Goal: Obtain resource: Obtain resource

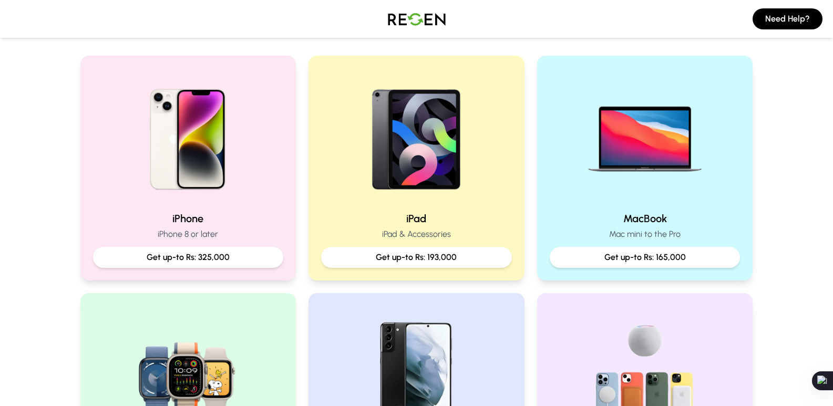
scroll to position [210, 0]
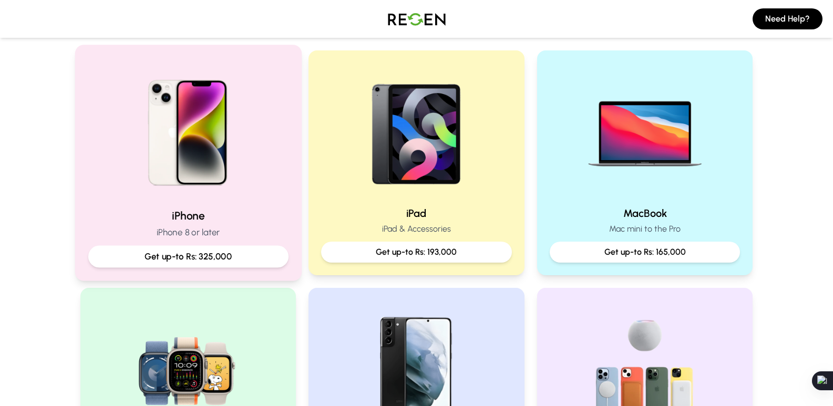
click at [242, 228] on p "iPhone 8 or later" at bounding box center [188, 232] width 200 height 13
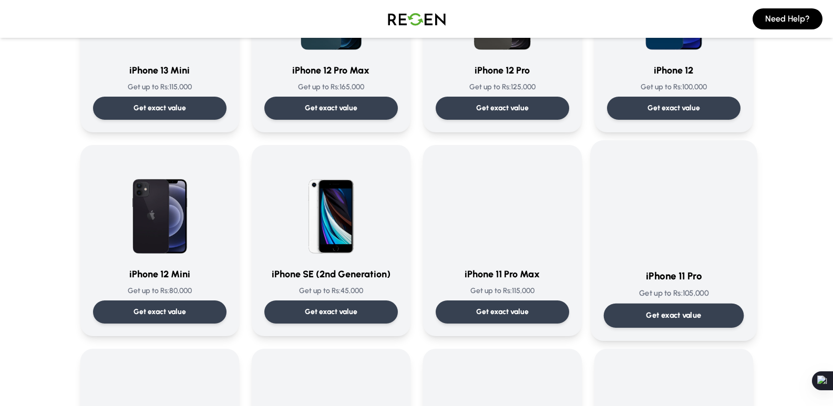
scroll to position [789, 0]
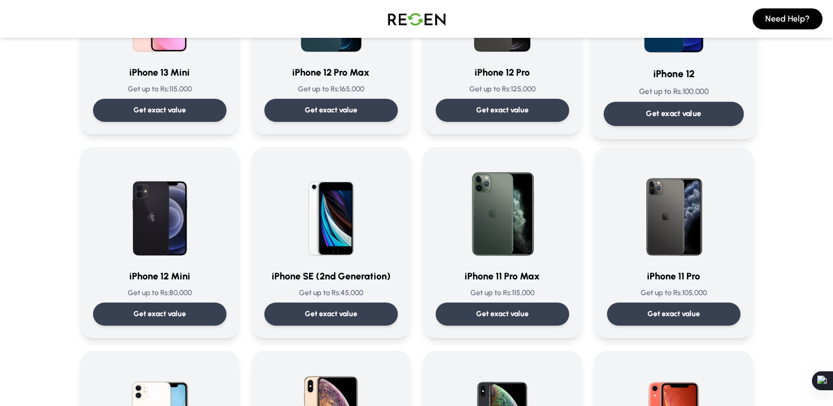
click at [681, 110] on p "Get exact value" at bounding box center [673, 113] width 55 height 11
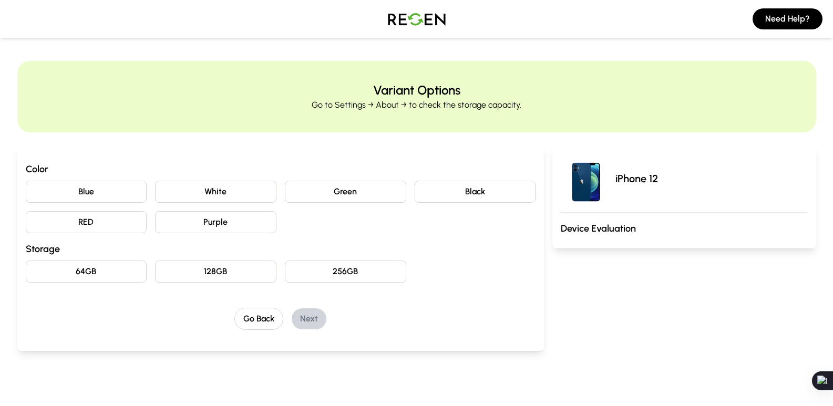
click at [214, 200] on button "White" at bounding box center [215, 192] width 121 height 22
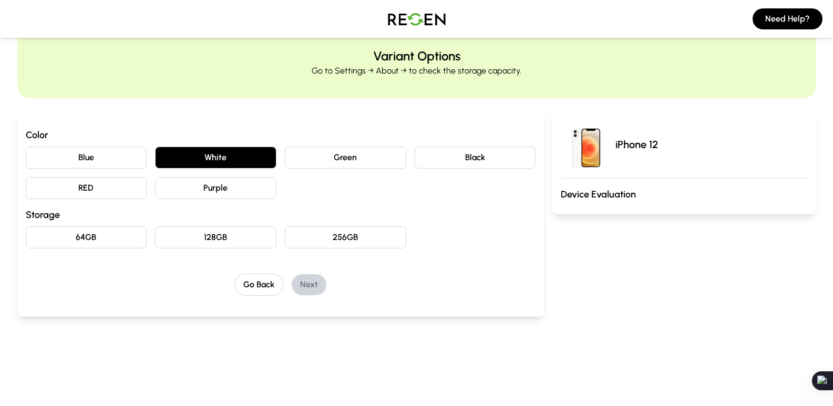
scroll to position [53, 0]
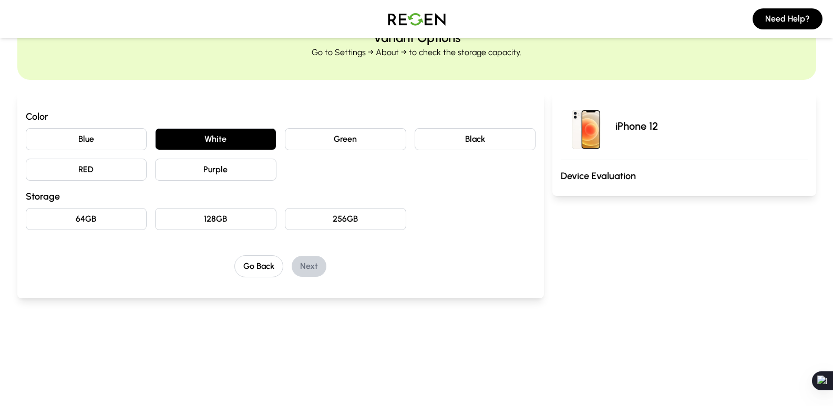
click at [227, 226] on button "128GB" at bounding box center [215, 219] width 121 height 22
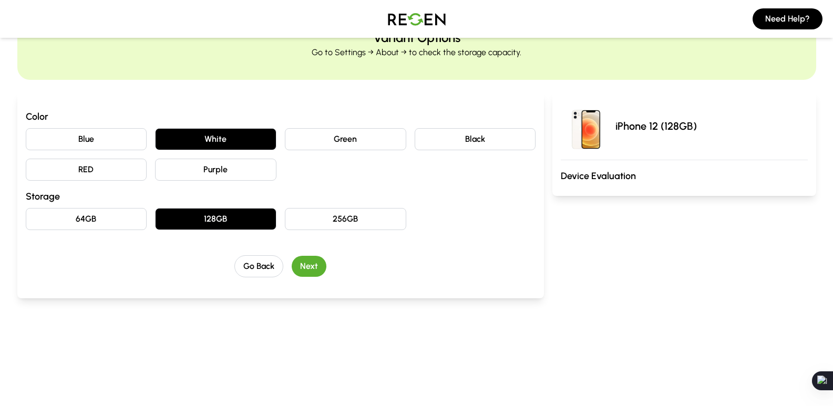
click at [317, 268] on button "Next" at bounding box center [309, 266] width 35 height 21
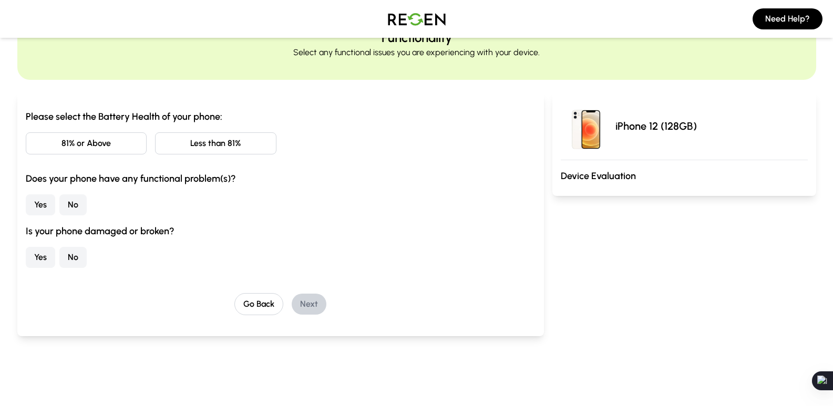
click at [115, 138] on button "81% or Above" at bounding box center [86, 144] width 121 height 22
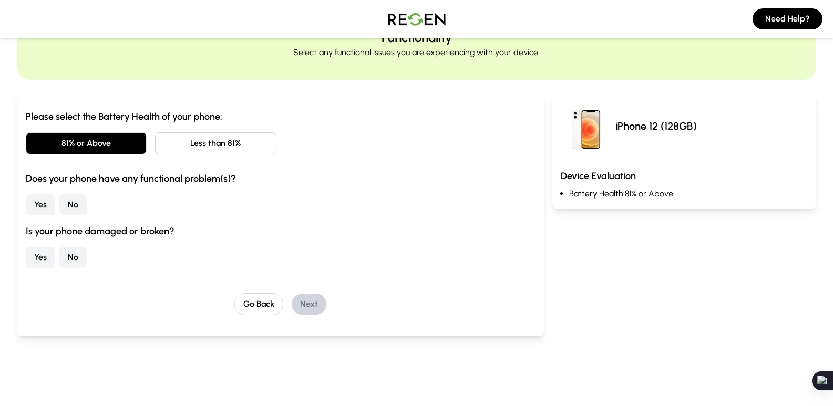
click at [80, 202] on button "No" at bounding box center [72, 205] width 27 height 21
click at [78, 252] on button "No" at bounding box center [72, 257] width 27 height 21
click at [309, 309] on button "Next" at bounding box center [309, 304] width 35 height 21
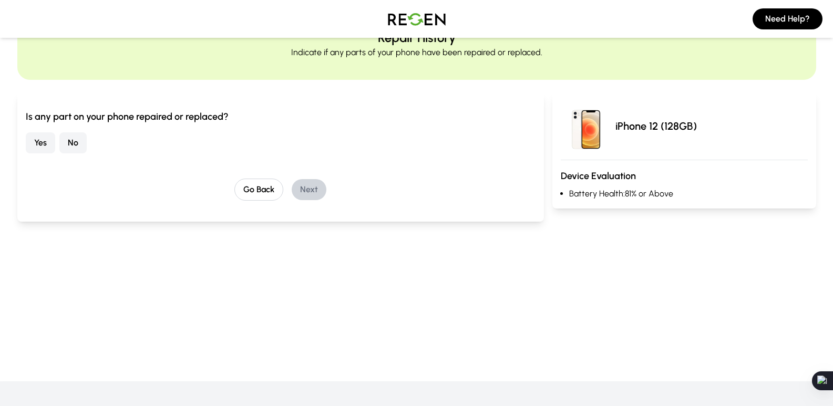
click at [77, 146] on button "No" at bounding box center [72, 143] width 27 height 21
click at [319, 184] on button "Next" at bounding box center [309, 189] width 35 height 21
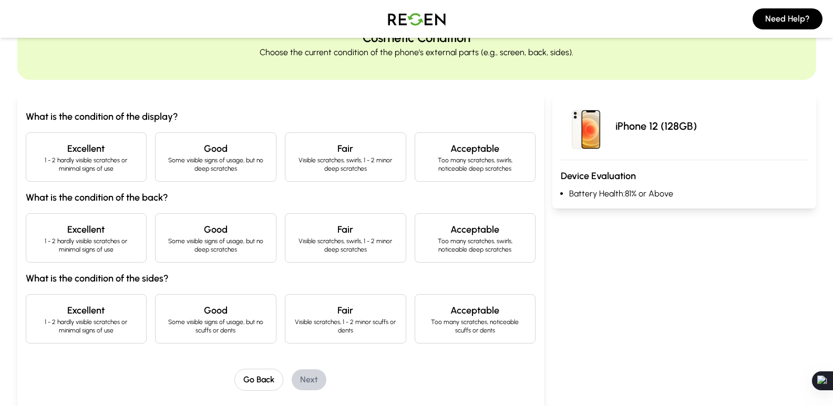
click at [119, 144] on h4 "Excellent" at bounding box center [87, 148] width 104 height 15
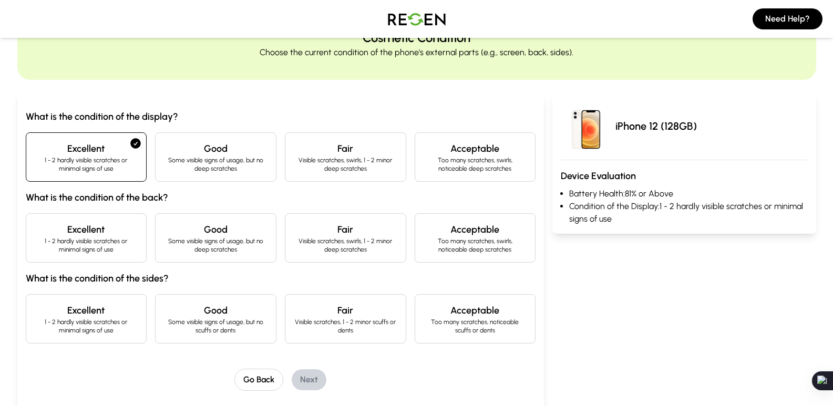
scroll to position [105, 0]
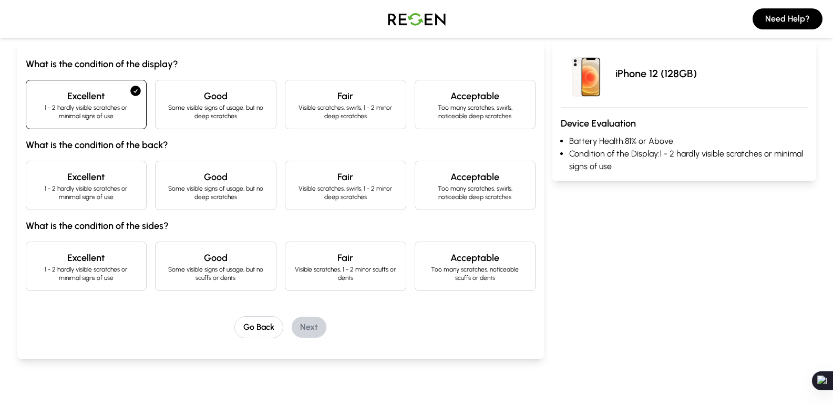
click at [121, 187] on p "1 - 2 hardly visible scratches or minimal signs of use" at bounding box center [87, 193] width 104 height 17
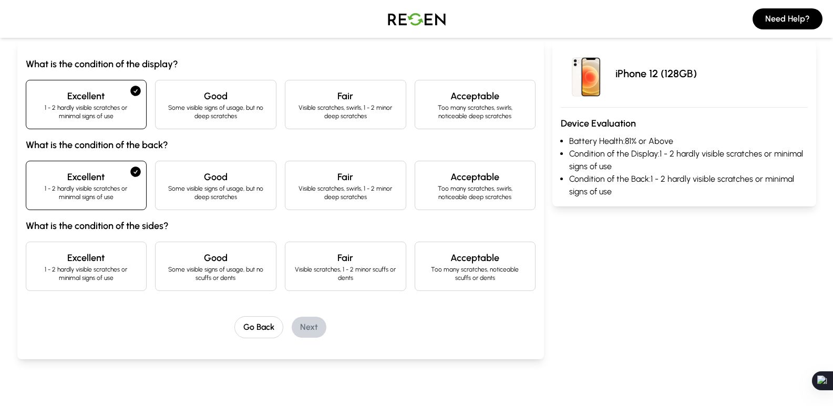
scroll to position [210, 0]
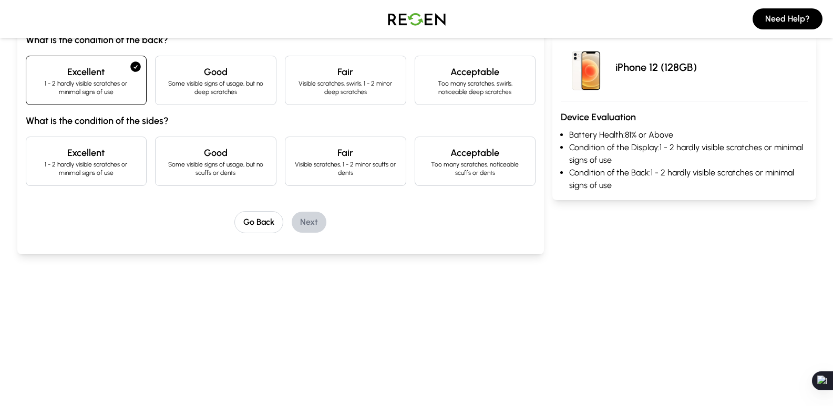
click at [116, 163] on p "1 - 2 hardly visible scratches or minimal signs of use" at bounding box center [87, 168] width 104 height 17
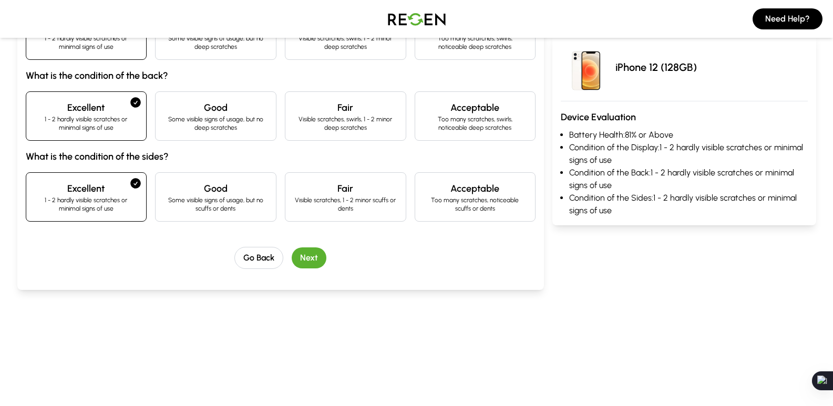
scroll to position [105, 0]
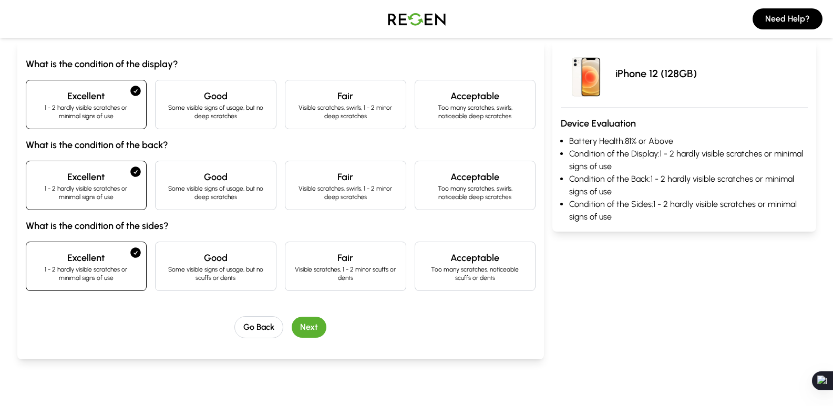
click at [307, 327] on button "Next" at bounding box center [309, 327] width 35 height 21
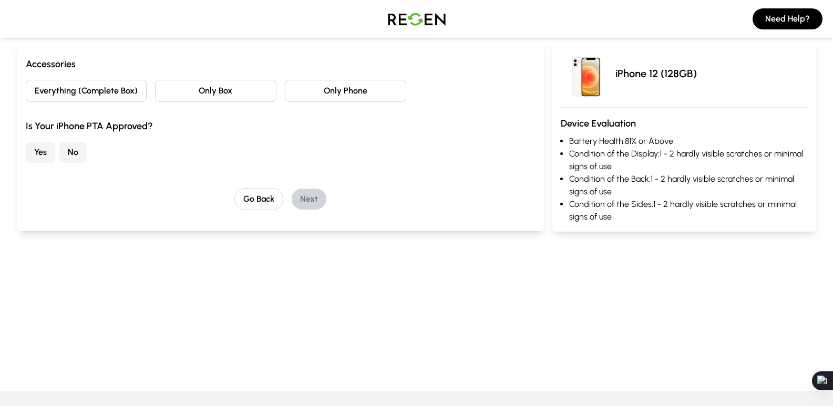
click at [334, 96] on button "Only Phone" at bounding box center [345, 91] width 121 height 22
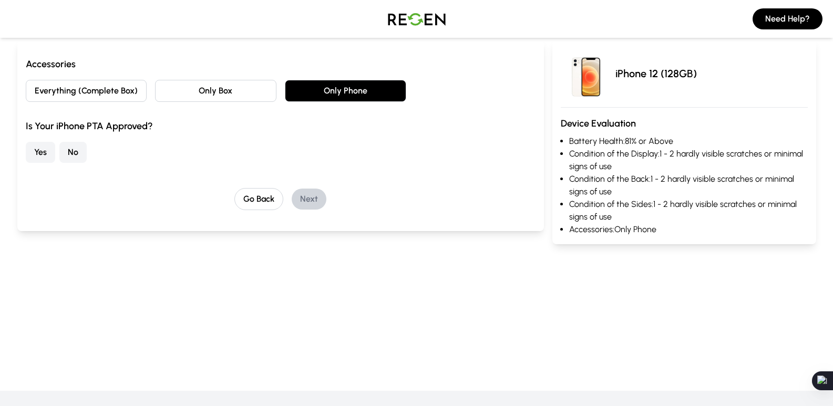
click at [38, 149] on button "Yes" at bounding box center [40, 152] width 29 height 21
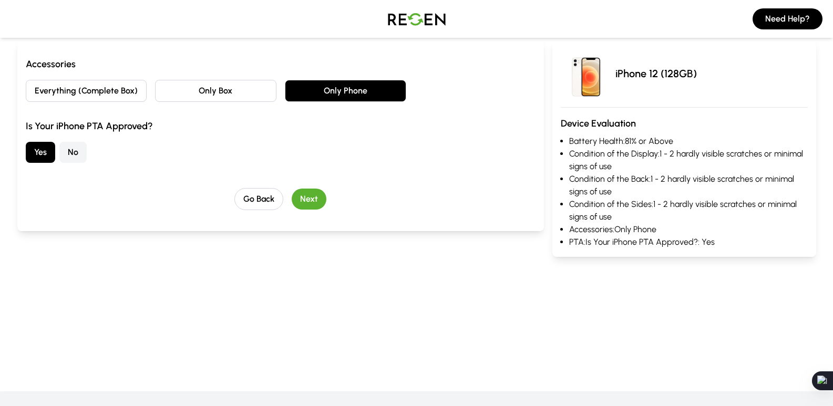
click at [322, 200] on button "Next" at bounding box center [309, 199] width 35 height 21
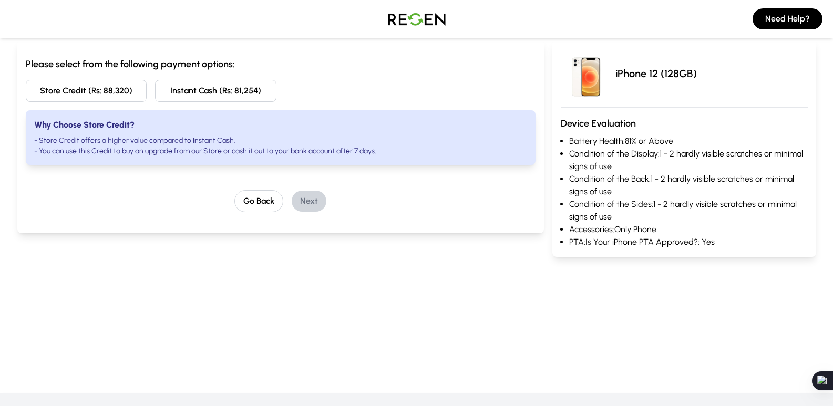
click at [191, 90] on button "Instant Cash (Rs: 81,254)" at bounding box center [215, 91] width 121 height 22
click at [70, 93] on button "Store Credit (Rs: 88,320)" at bounding box center [86, 91] width 121 height 22
click at [184, 104] on div "Please select from the following payment options: Store Credit (Rs: 88,320) Ins…" at bounding box center [281, 111] width 511 height 108
click at [210, 94] on button "Instant Cash (Rs: 81,254)" at bounding box center [215, 91] width 121 height 22
click at [307, 204] on button "Next" at bounding box center [309, 201] width 35 height 21
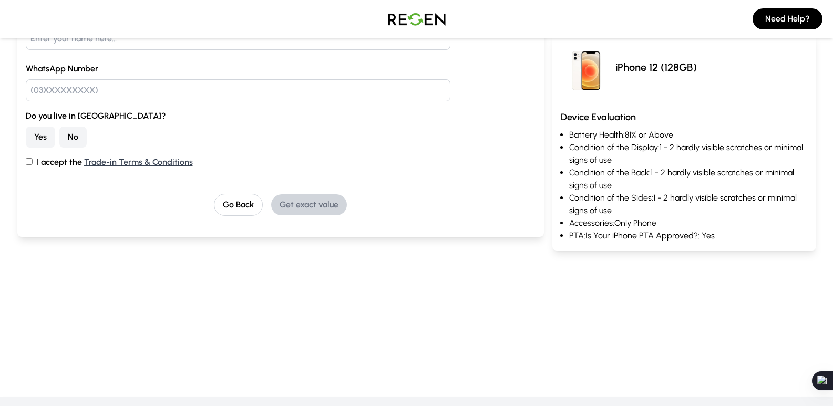
scroll to position [158, 0]
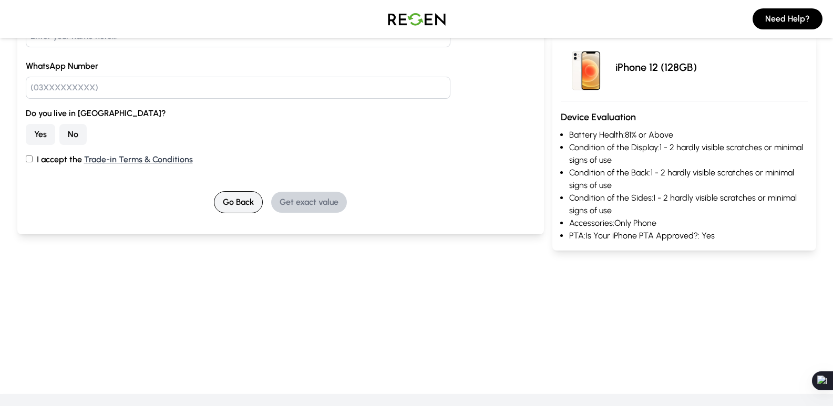
click at [251, 204] on button "Go Back" at bounding box center [238, 202] width 49 height 22
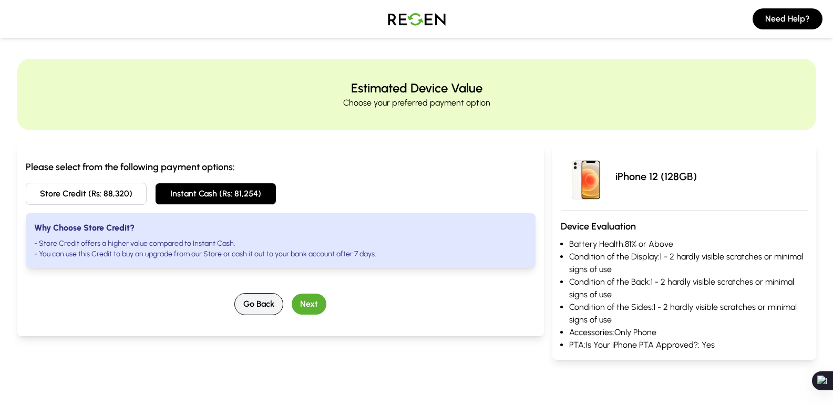
scroll to position [0, 0]
